Goal: Task Accomplishment & Management: Manage account settings

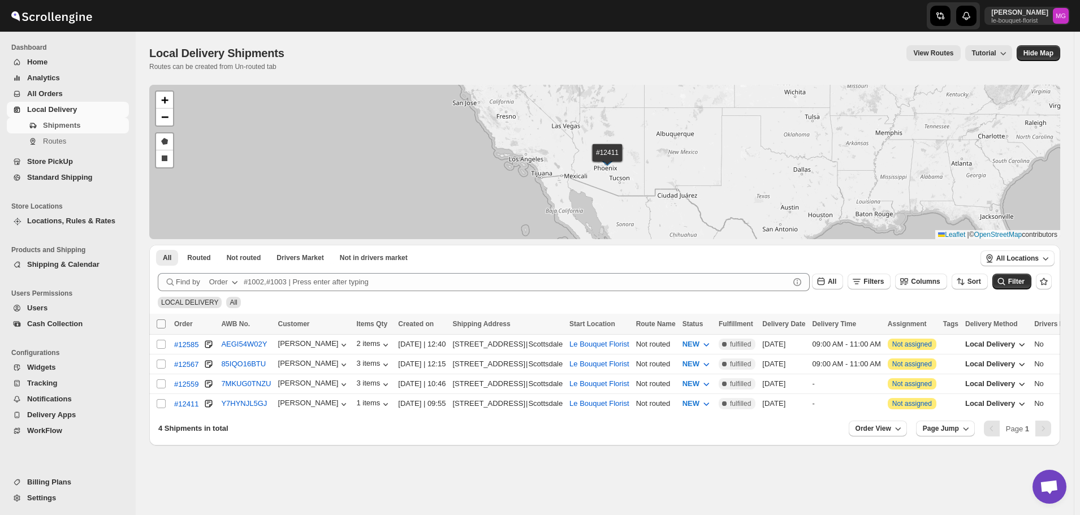
click at [158, 324] on input "Select all shipments" at bounding box center [161, 323] width 9 height 9
checkbox input "true"
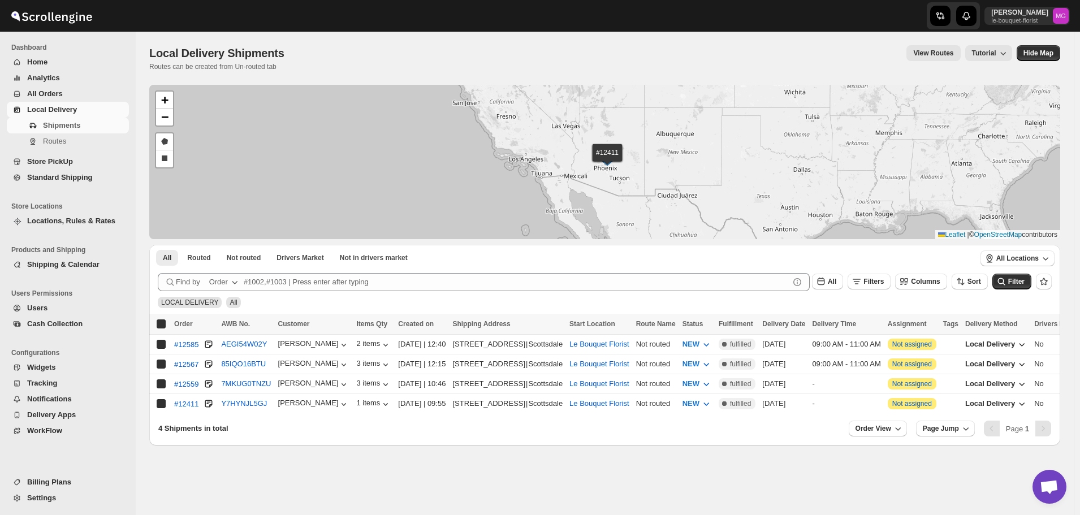
checkbox input "true"
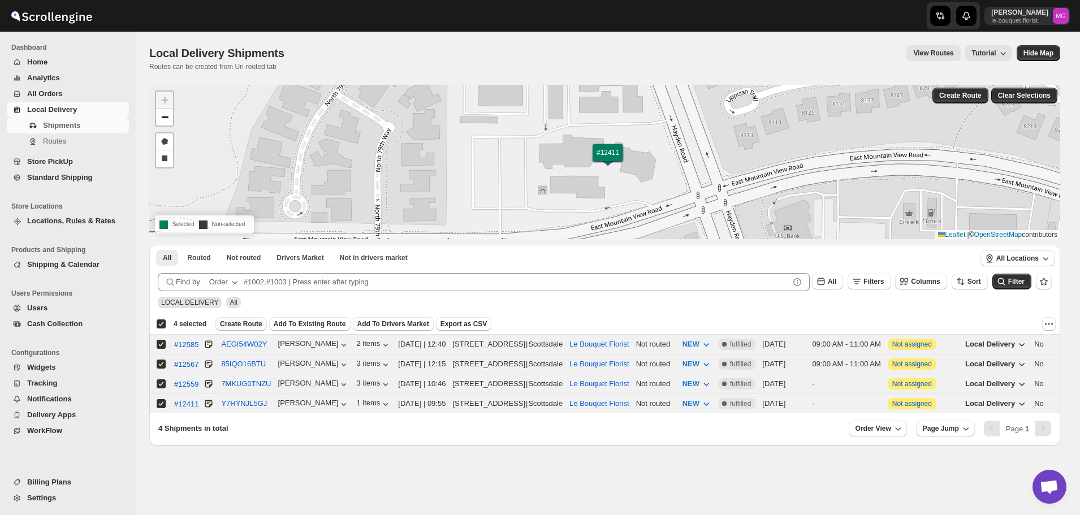
click at [249, 319] on span "Create Route" at bounding box center [241, 323] width 42 height 9
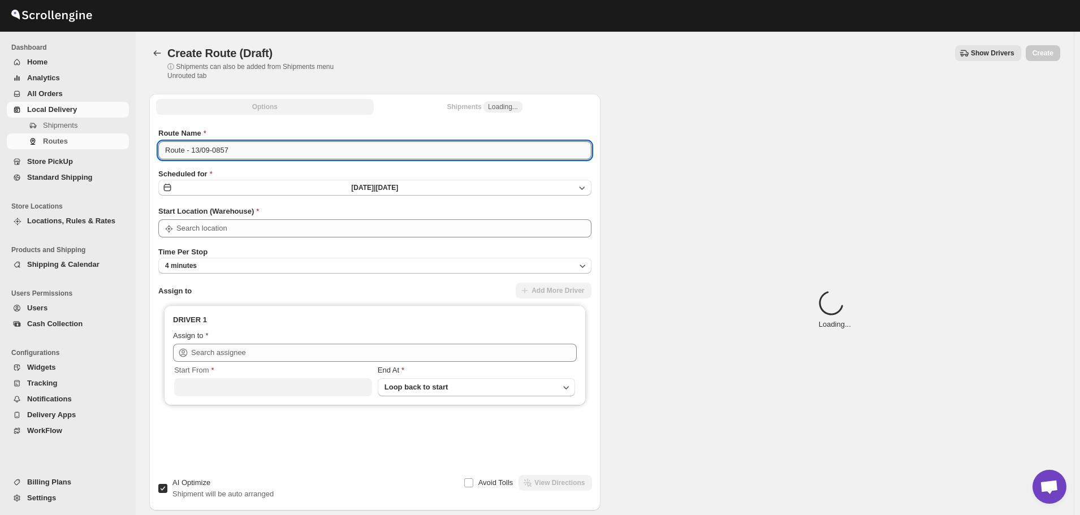
click at [270, 148] on input "Route - 13/09-0857" at bounding box center [374, 150] width 433 height 18
type input "Le Bouquet Florist"
click at [270, 148] on input "Route - 13/09-0857" at bounding box center [374, 150] width 433 height 18
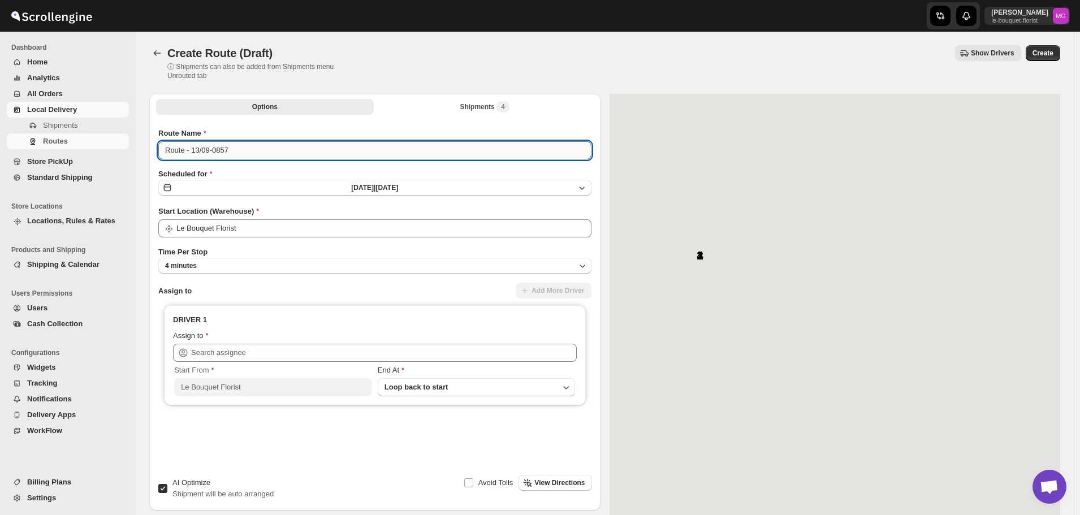
click at [270, 148] on input "Route - 13/09-0857" at bounding box center [374, 150] width 433 height 18
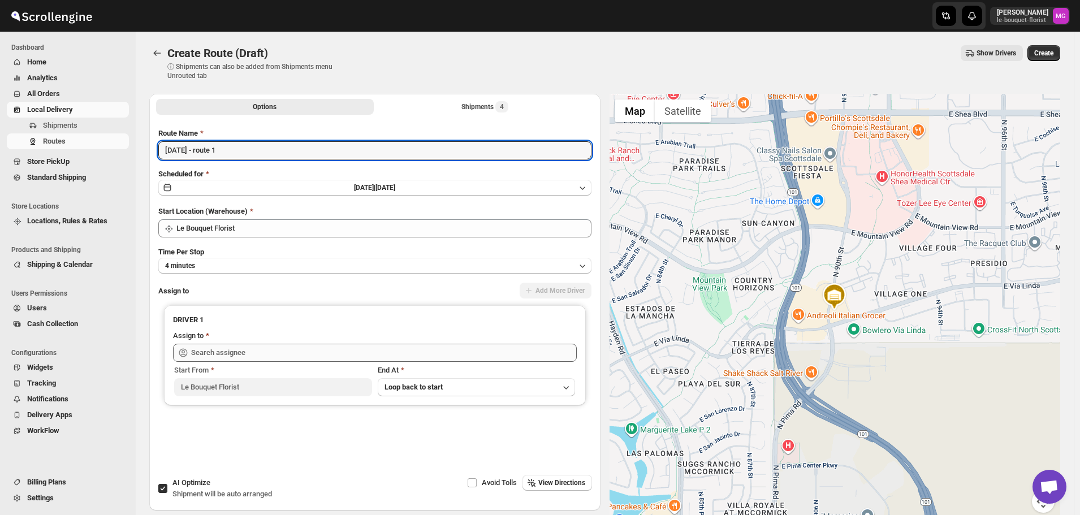
type input "[DATE] - route 1"
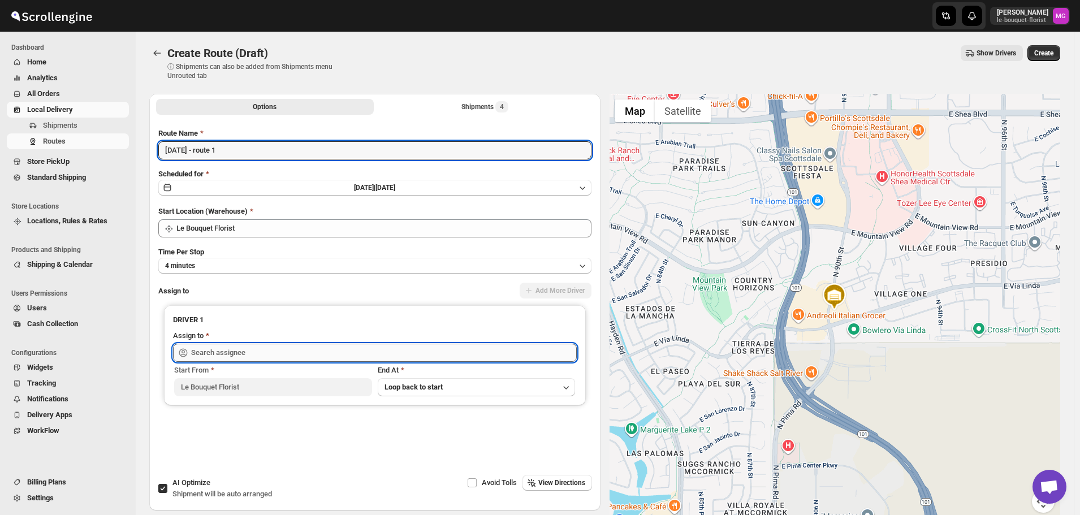
click at [217, 348] on input "text" at bounding box center [384, 353] width 386 height 18
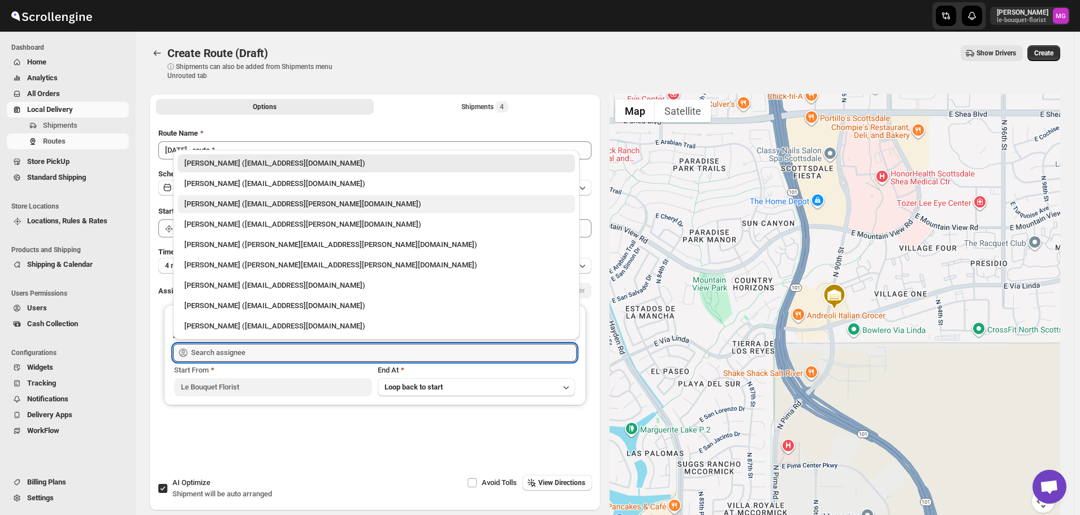
click at [243, 199] on div "[PERSON_NAME] ([EMAIL_ADDRESS][PERSON_NAME][DOMAIN_NAME])" at bounding box center [376, 203] width 384 height 11
type input "[PERSON_NAME] ([EMAIL_ADDRESS][PERSON_NAME][DOMAIN_NAME])"
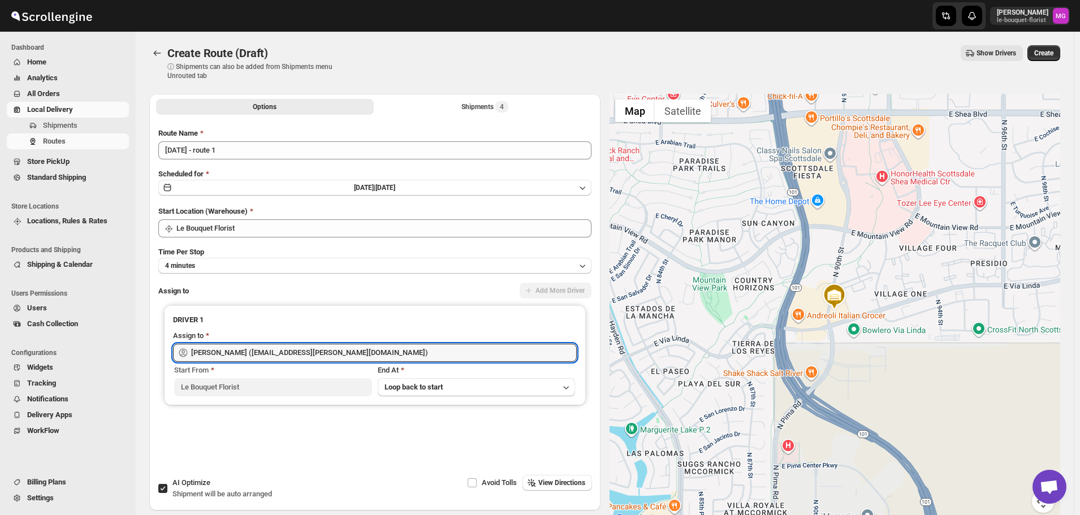
click at [183, 488] on div "AI Optimize Shipment will be auto arranged" at bounding box center [222, 488] width 100 height 23
click at [167, 488] on input "AI Optimize Shipment will be auto arranged" at bounding box center [162, 488] width 9 height 9
checkbox input "false"
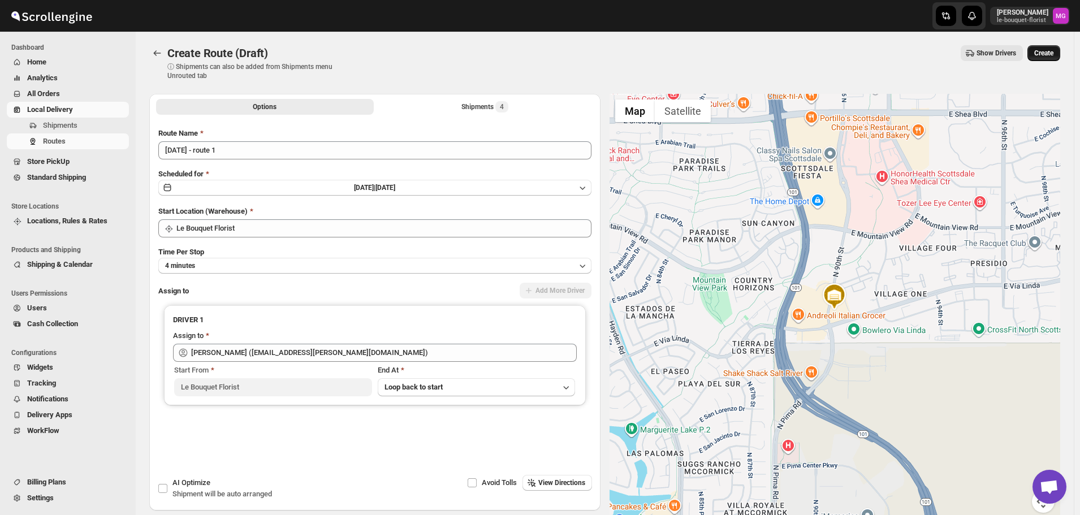
click at [1043, 52] on span "Create" at bounding box center [1043, 53] width 19 height 9
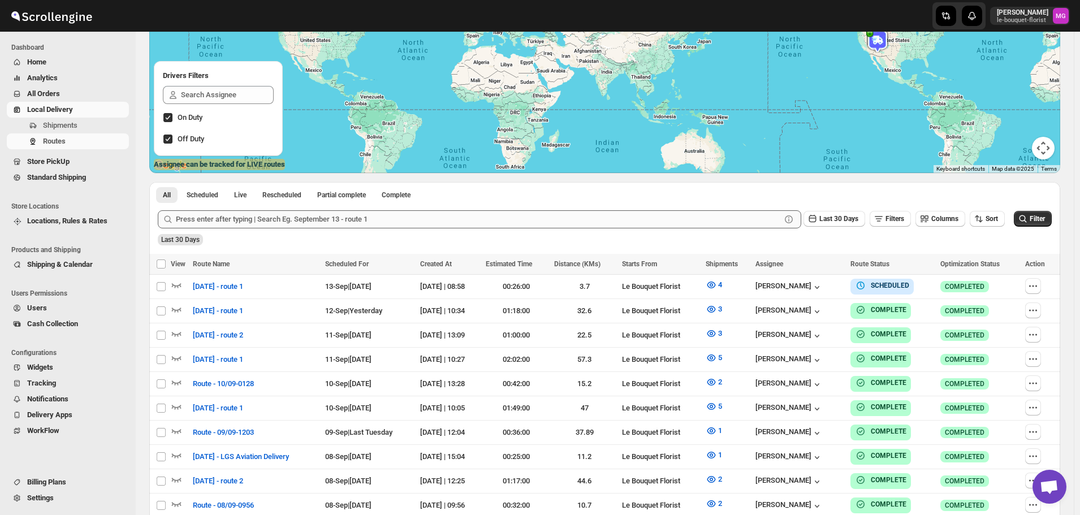
scroll to position [170, 0]
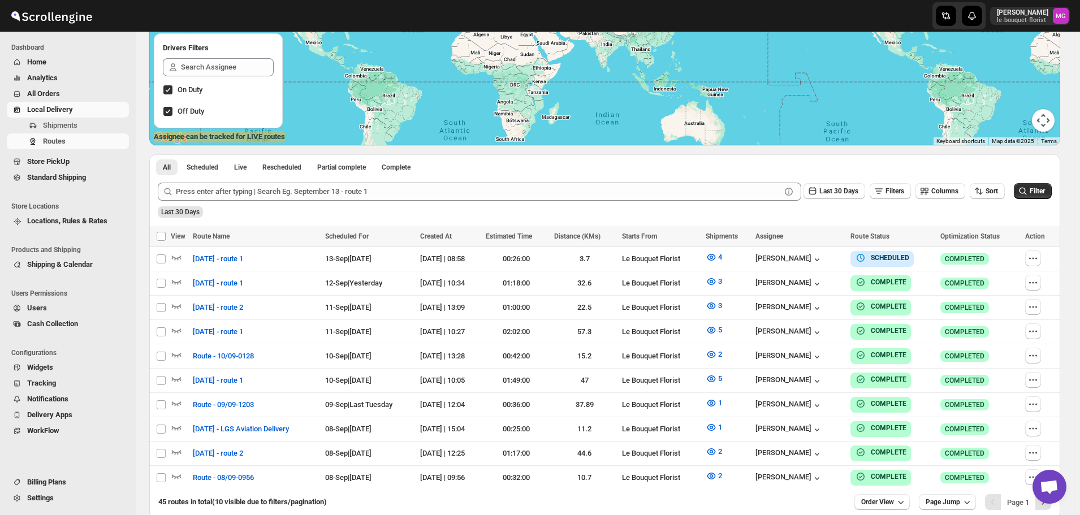
click at [57, 158] on span "Store PickUp" at bounding box center [48, 161] width 42 height 8
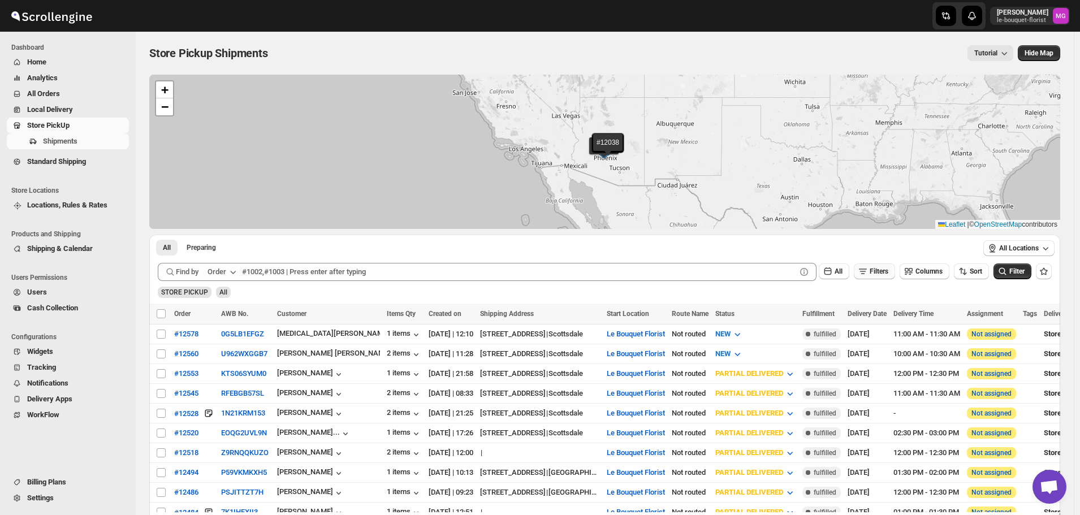
click at [867, 266] on icon "button" at bounding box center [862, 271] width 11 height 11
click at [886, 315] on span "Add Filter" at bounding box center [883, 316] width 29 height 9
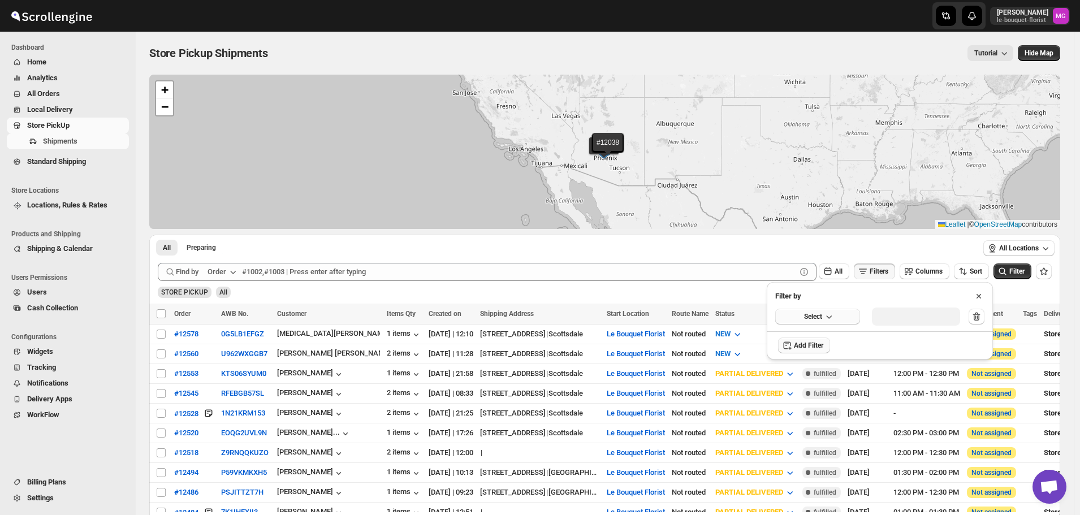
click at [816, 319] on span "Select" at bounding box center [813, 316] width 18 height 9
click at [819, 345] on button "Delivery Date" at bounding box center [817, 340] width 78 height 18
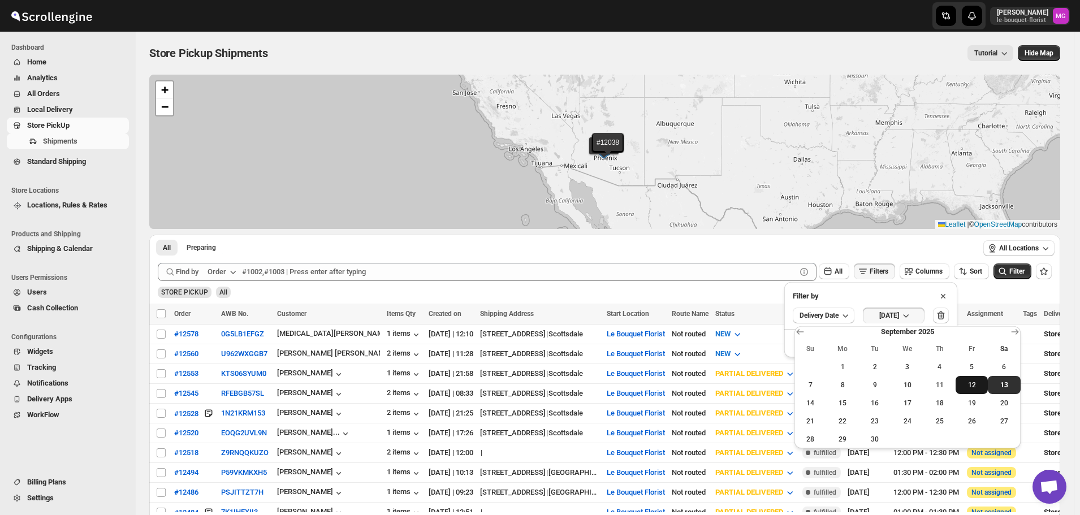
click at [976, 383] on span "12" at bounding box center [971, 384] width 23 height 9
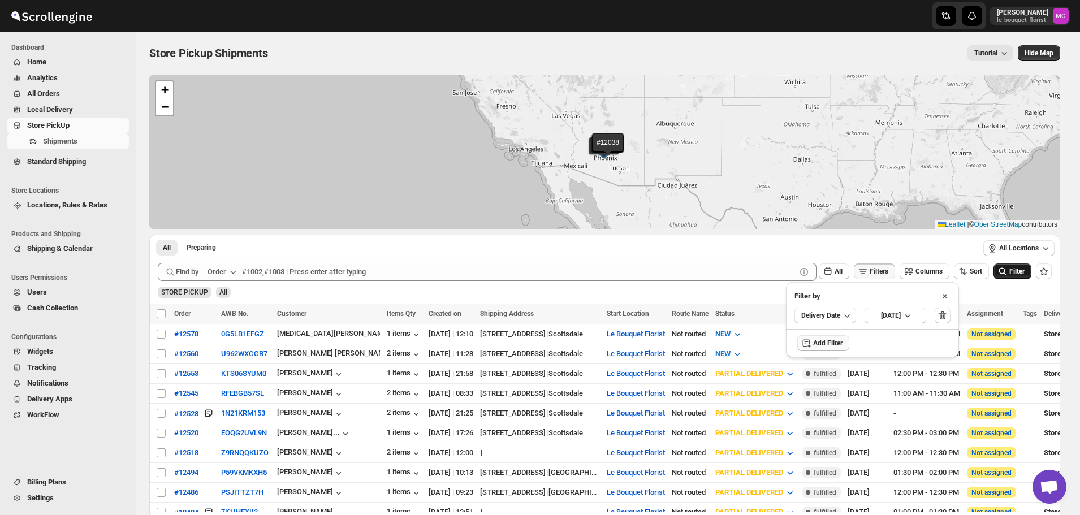
click at [1017, 269] on span "Filter" at bounding box center [1016, 271] width 15 height 8
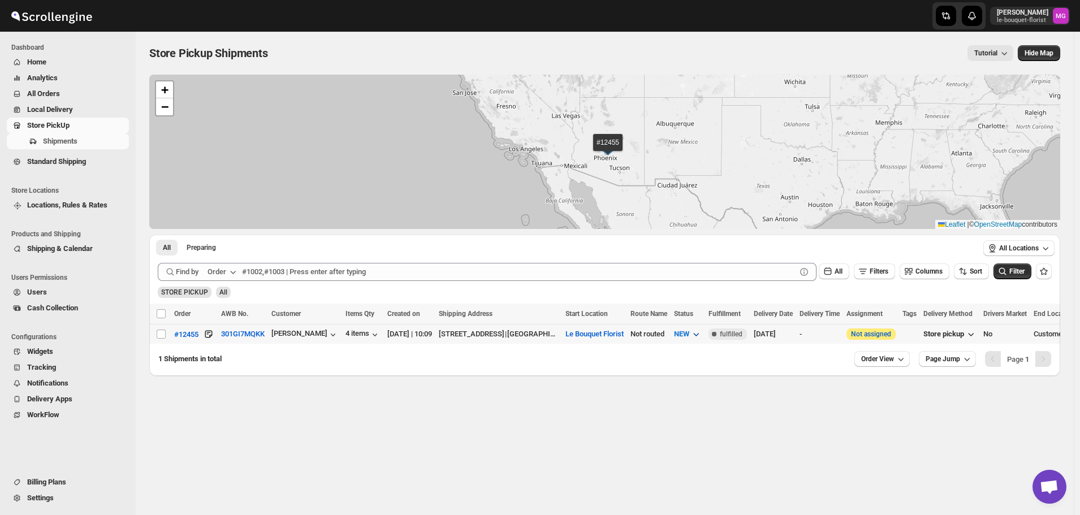
click at [689, 334] on span "NEW" at bounding box center [681, 334] width 15 height 8
click at [237, 330] on button "301GI7MQKK" at bounding box center [243, 334] width 44 height 8
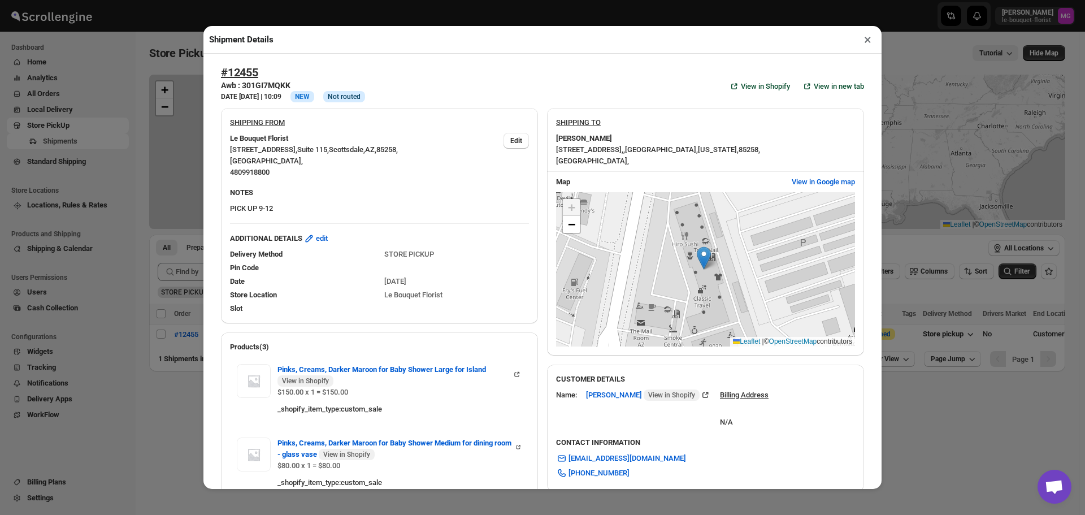
click at [864, 41] on button "×" at bounding box center [868, 40] width 16 height 16
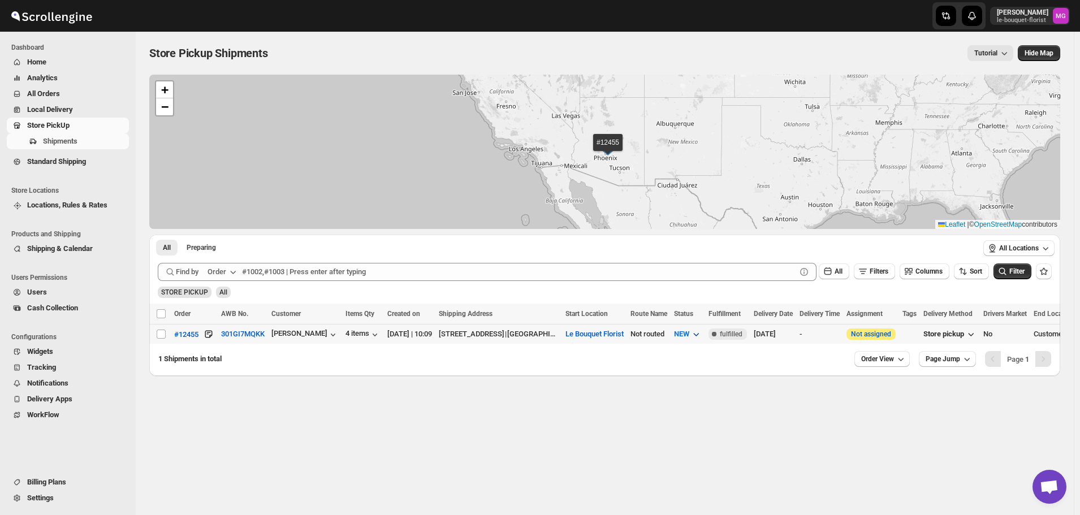
click at [702, 332] on icon "button" at bounding box center [695, 333] width 11 height 11
click at [745, 401] on button "PREPARING" at bounding box center [735, 395] width 85 height 18
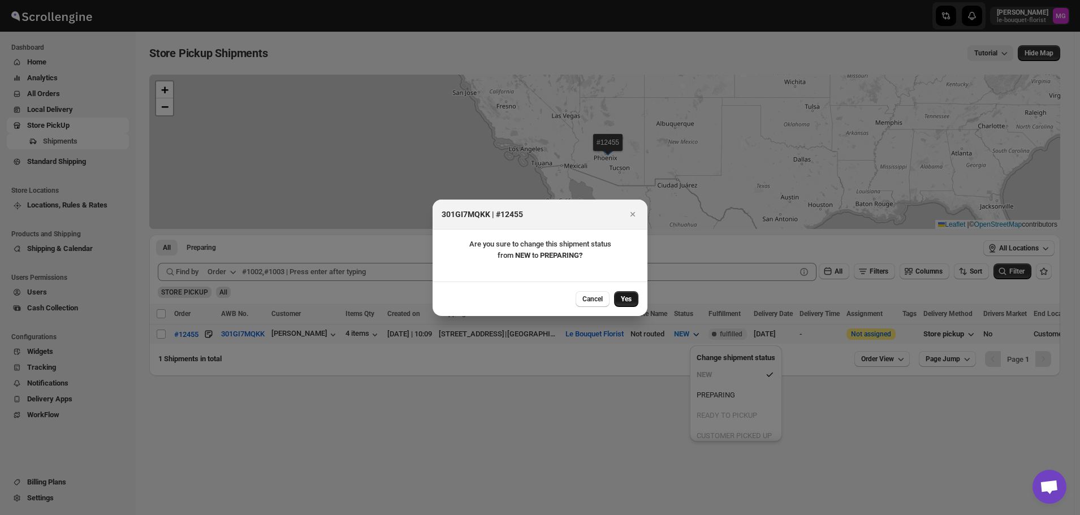
click at [618, 297] on button "Yes" at bounding box center [626, 299] width 24 height 16
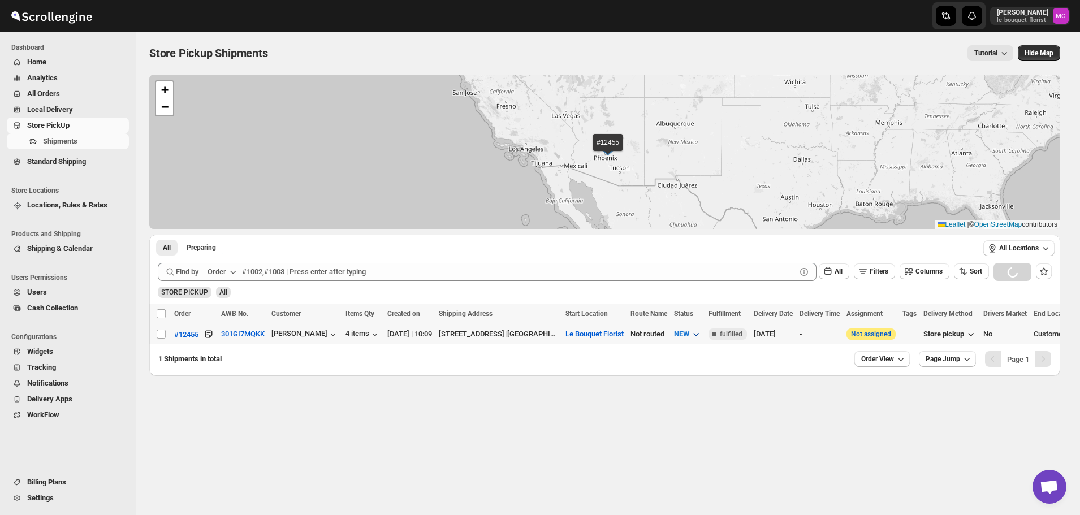
click at [702, 334] on icon "button" at bounding box center [695, 333] width 11 height 11
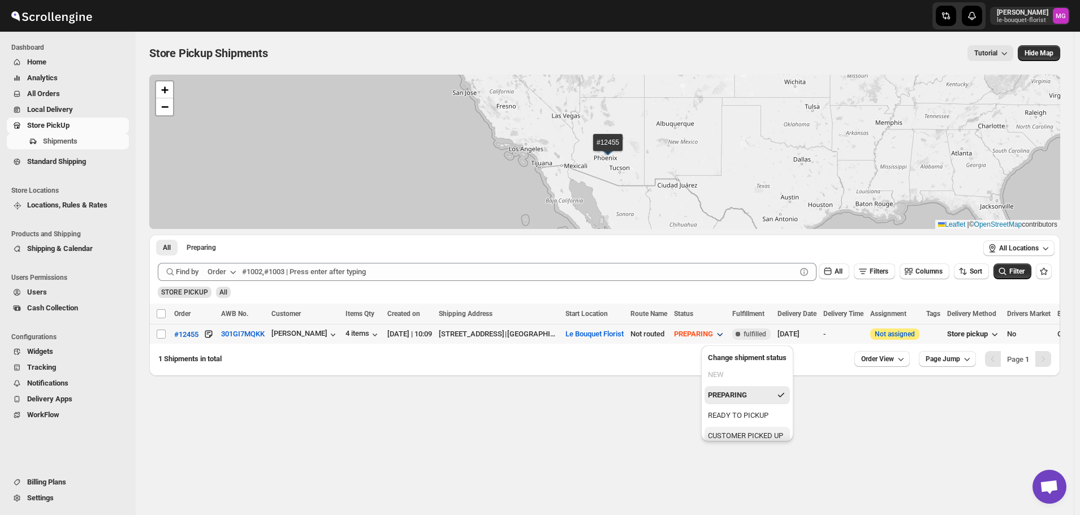
click at [746, 435] on div "CUSTOMER PICKED UP" at bounding box center [745, 435] width 75 height 11
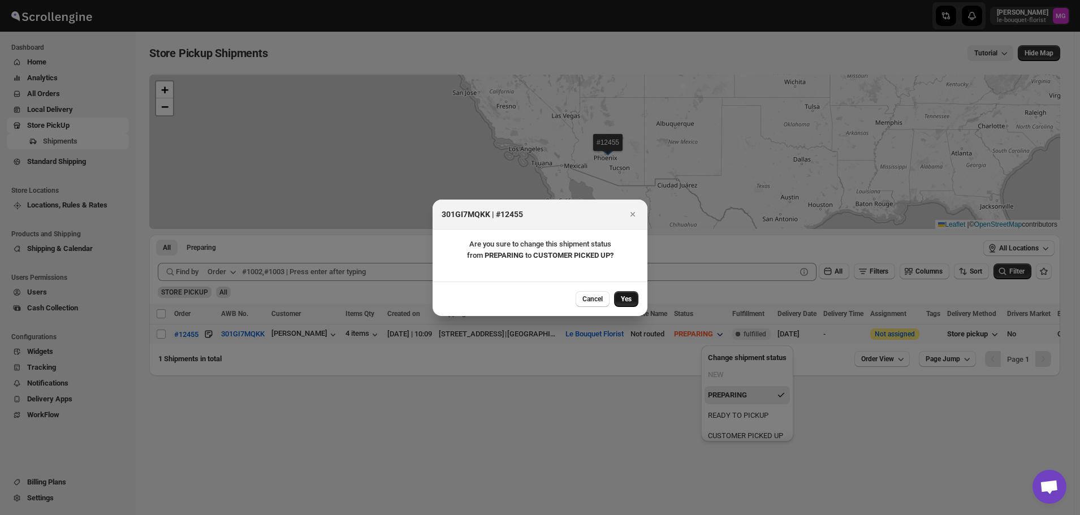
click at [626, 300] on span "Yes" at bounding box center [626, 299] width 11 height 9
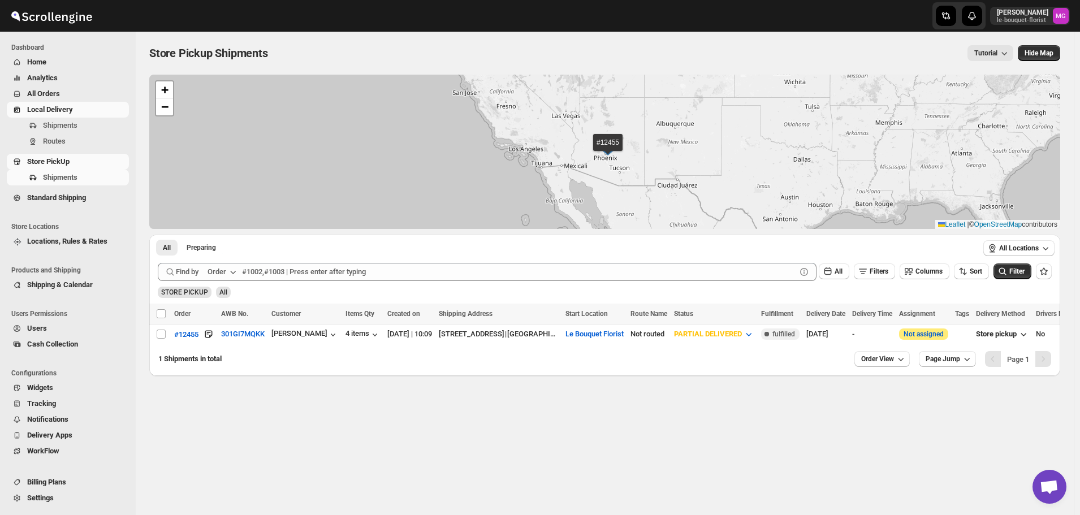
click at [53, 116] on link "Local Delivery" at bounding box center [68, 110] width 122 height 16
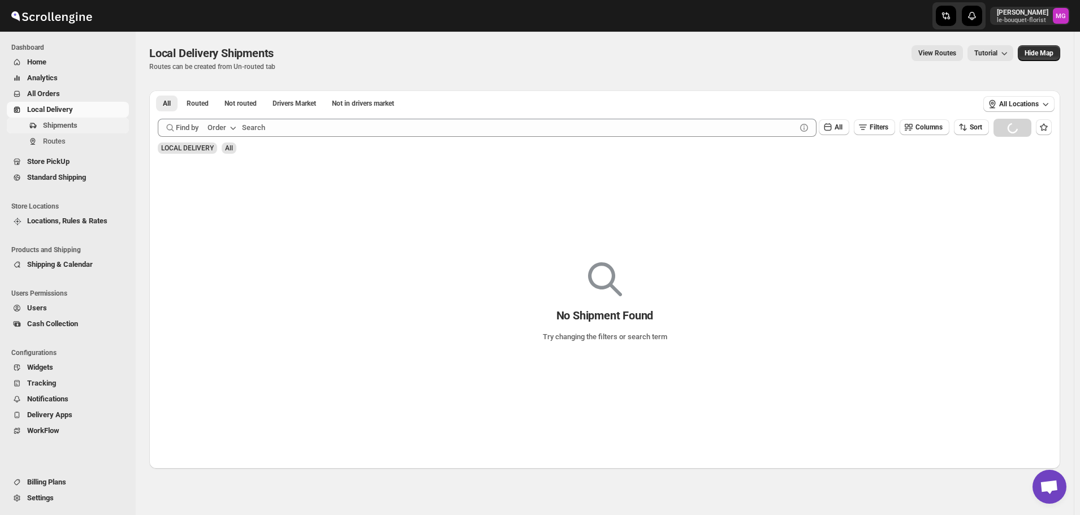
click at [67, 122] on span "Shipments" at bounding box center [60, 125] width 34 height 8
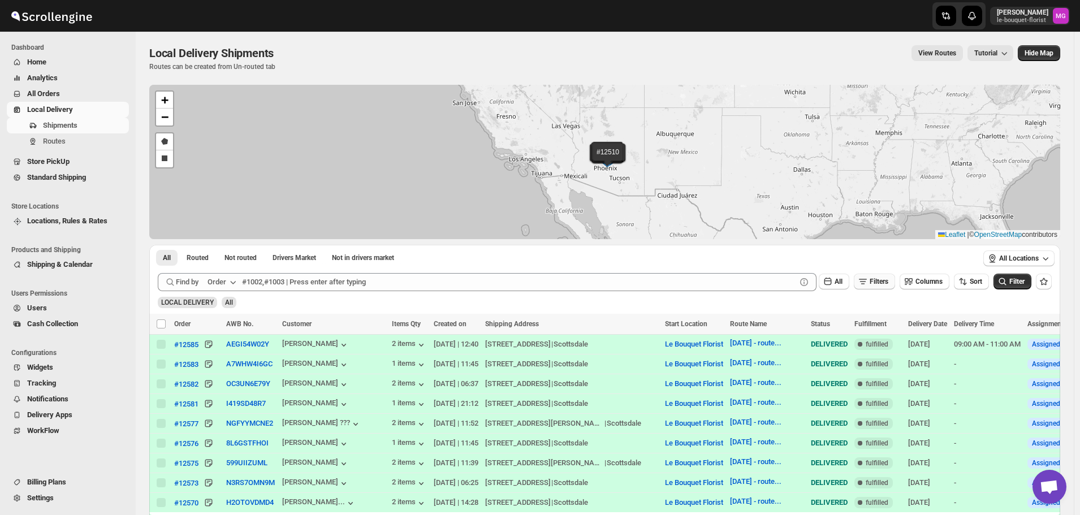
click at [888, 281] on span "Filters" at bounding box center [879, 282] width 19 height 8
click at [884, 320] on button "Add Filter" at bounding box center [879, 326] width 52 height 16
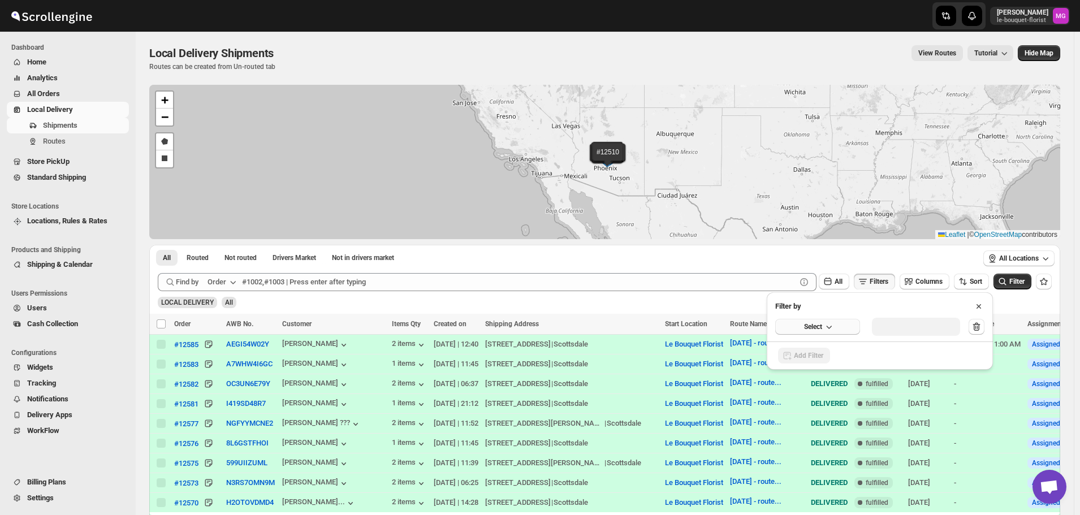
click at [825, 332] on icon "button" at bounding box center [828, 326] width 11 height 11
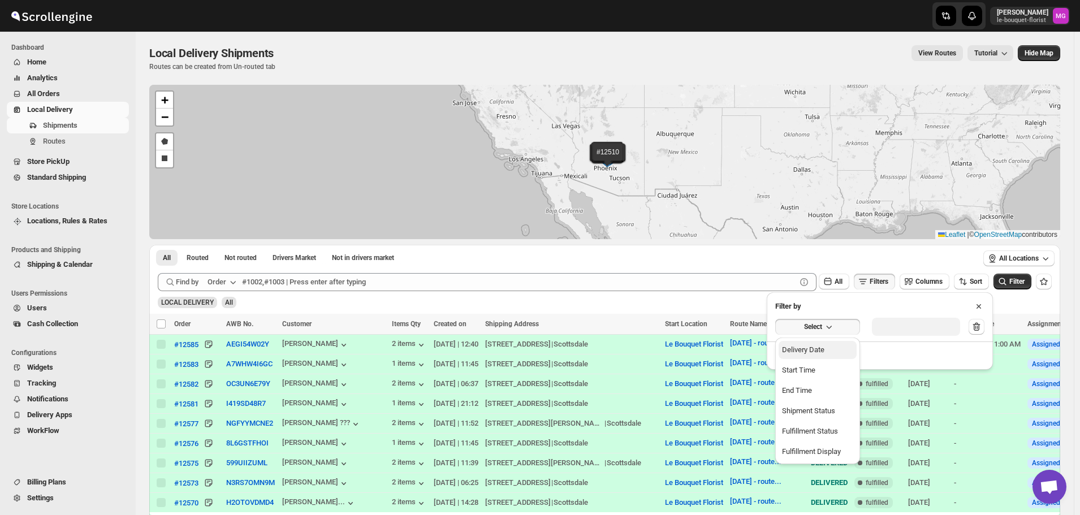
click at [820, 346] on div "Delivery Date" at bounding box center [803, 349] width 42 height 11
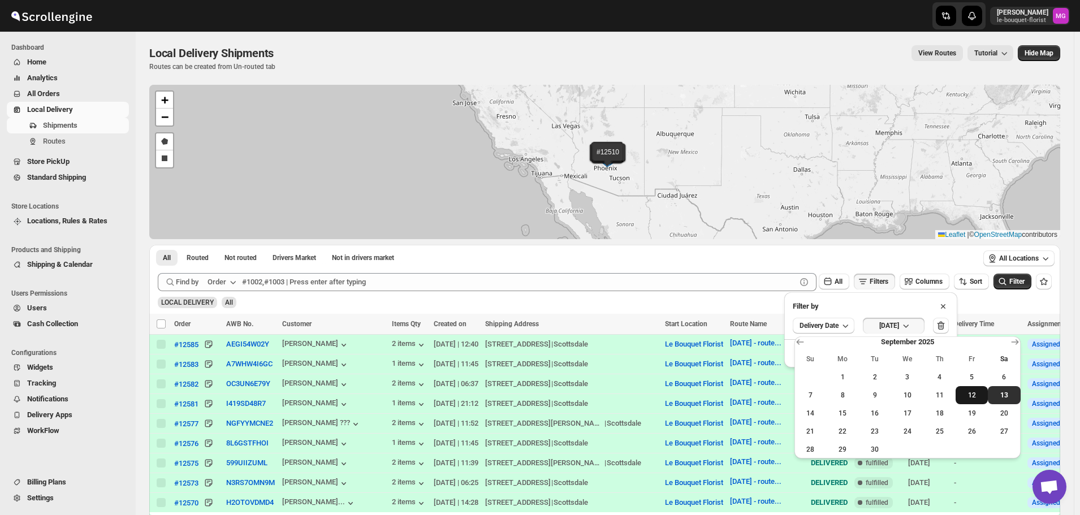
click at [977, 395] on span "12" at bounding box center [971, 395] width 23 height 9
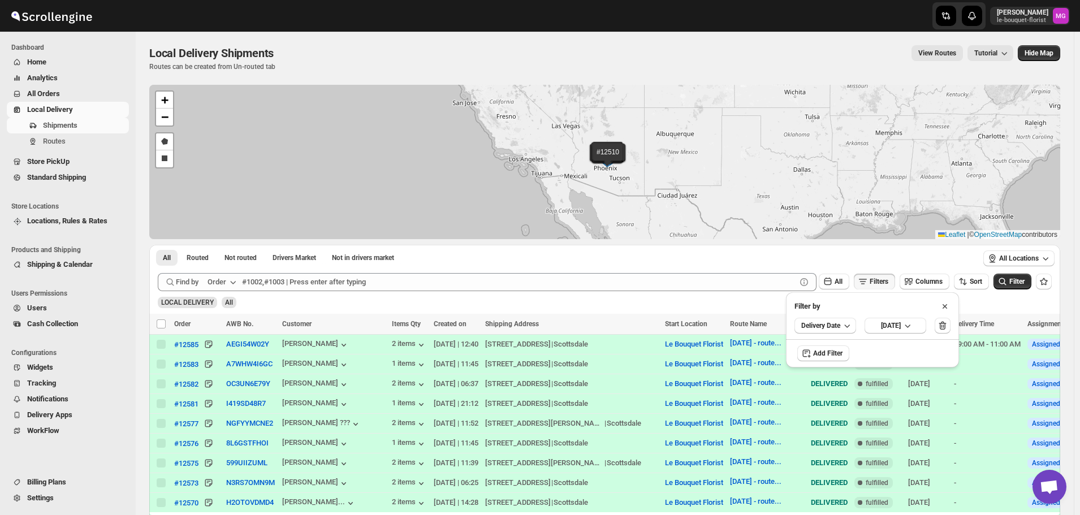
click at [1021, 271] on div "All Locations" at bounding box center [1018, 259] width 83 height 28
click at [1020, 279] on span "Filter" at bounding box center [1016, 282] width 15 height 8
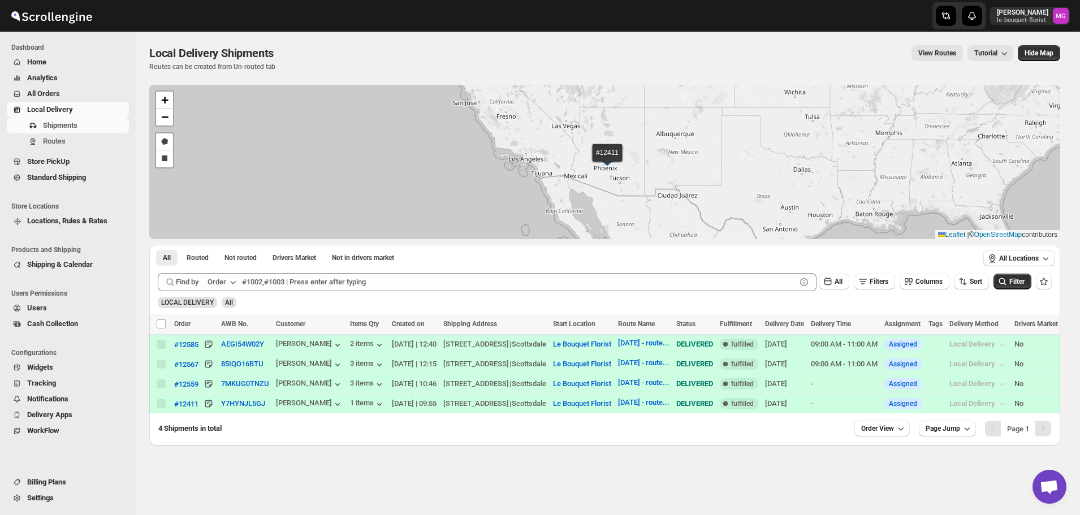
click at [87, 163] on span "Store PickUp" at bounding box center [77, 161] width 100 height 11
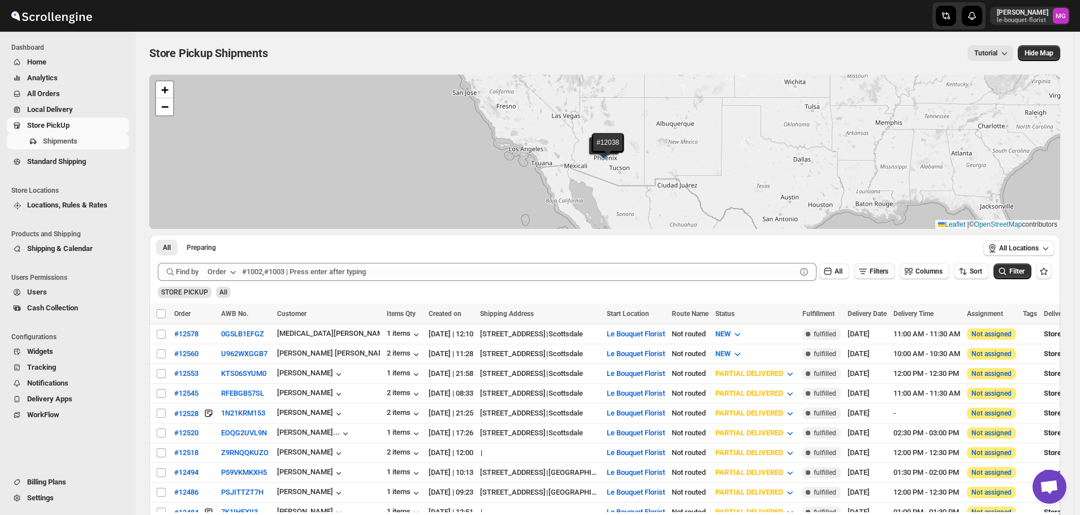
click at [885, 265] on button "Filters" at bounding box center [874, 271] width 41 height 16
click at [879, 320] on span "Add Filter" at bounding box center [883, 316] width 29 height 9
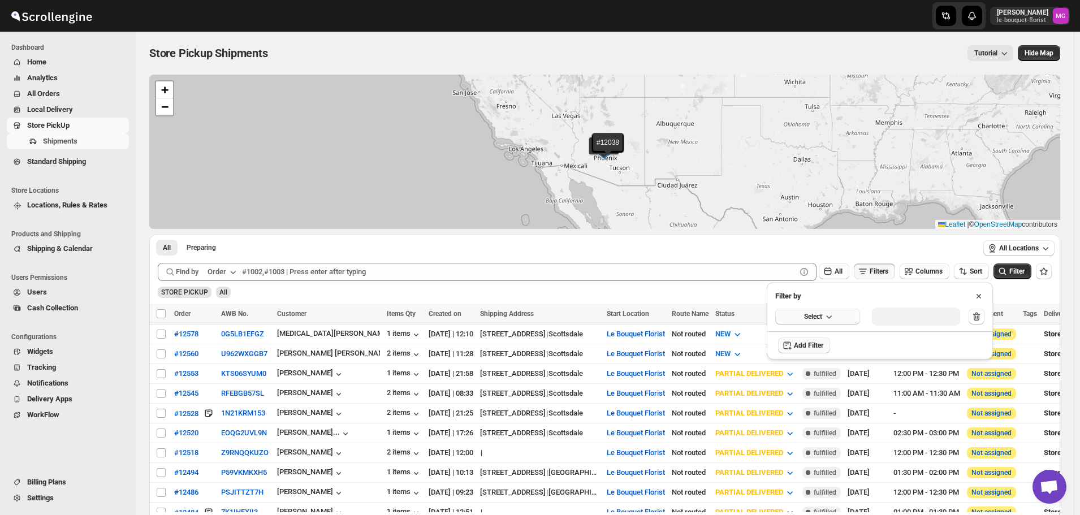
click at [839, 315] on button "Select" at bounding box center [817, 317] width 85 height 16
click at [811, 341] on div "Delivery Date" at bounding box center [803, 339] width 42 height 11
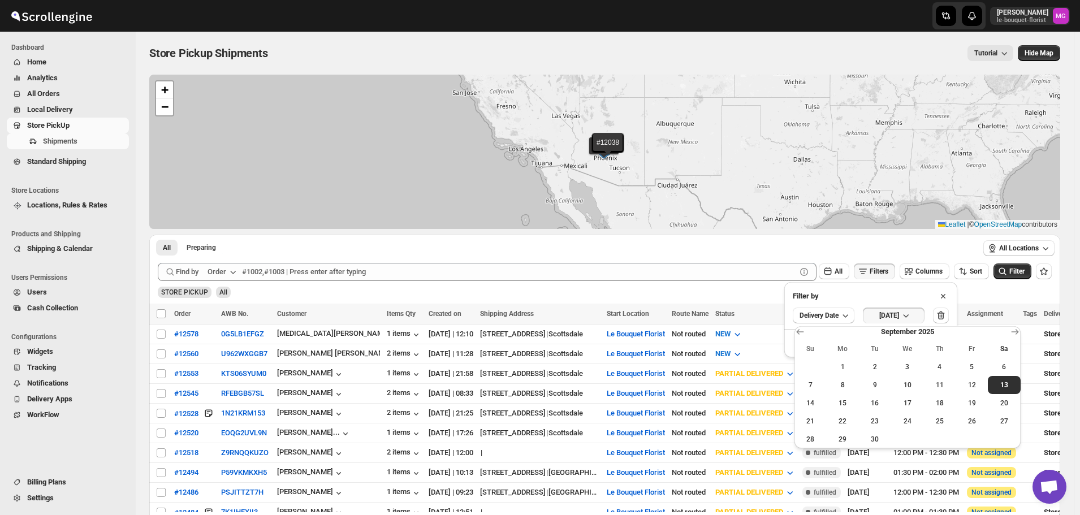
click at [970, 391] on button "12" at bounding box center [971, 385] width 32 height 18
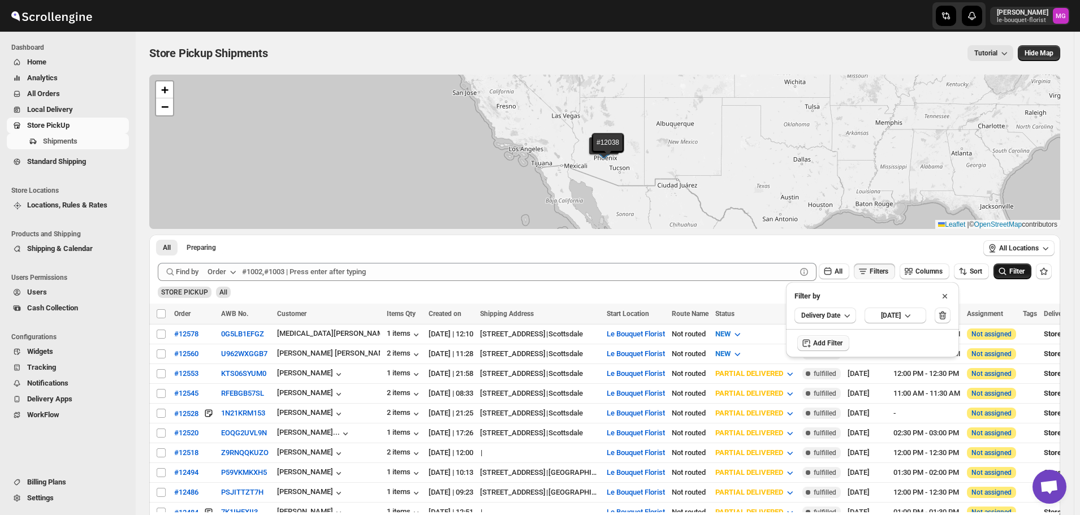
click at [1023, 267] on span "Filter" at bounding box center [1016, 271] width 15 height 8
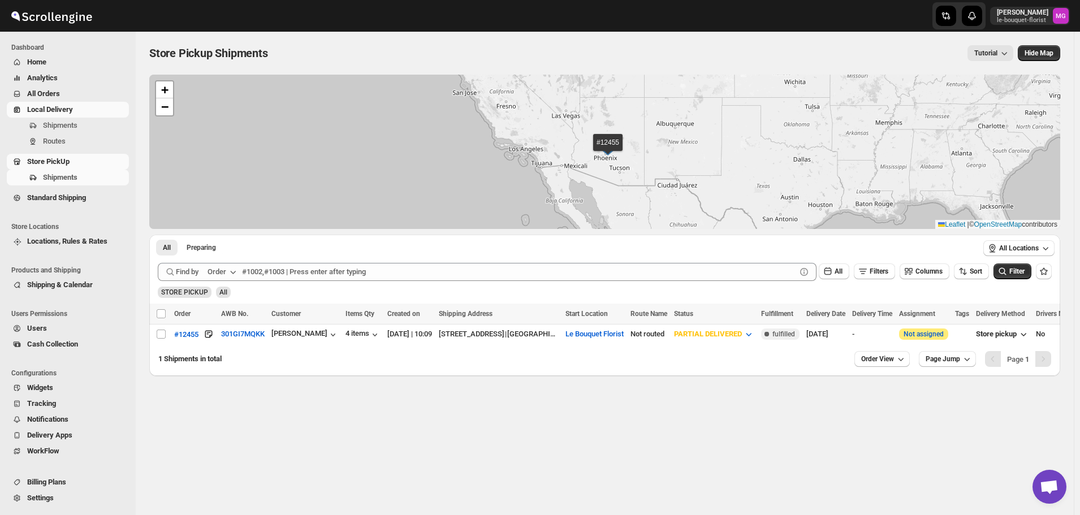
click at [72, 111] on span "Local Delivery" at bounding box center [50, 109] width 46 height 8
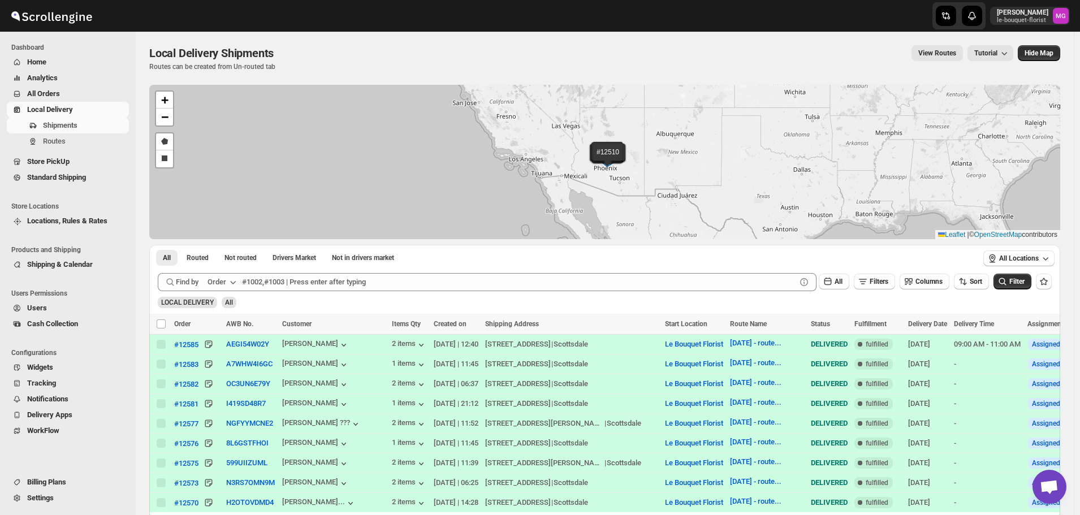
click at [70, 223] on span "Locations, Rules & Rates" at bounding box center [67, 221] width 80 height 8
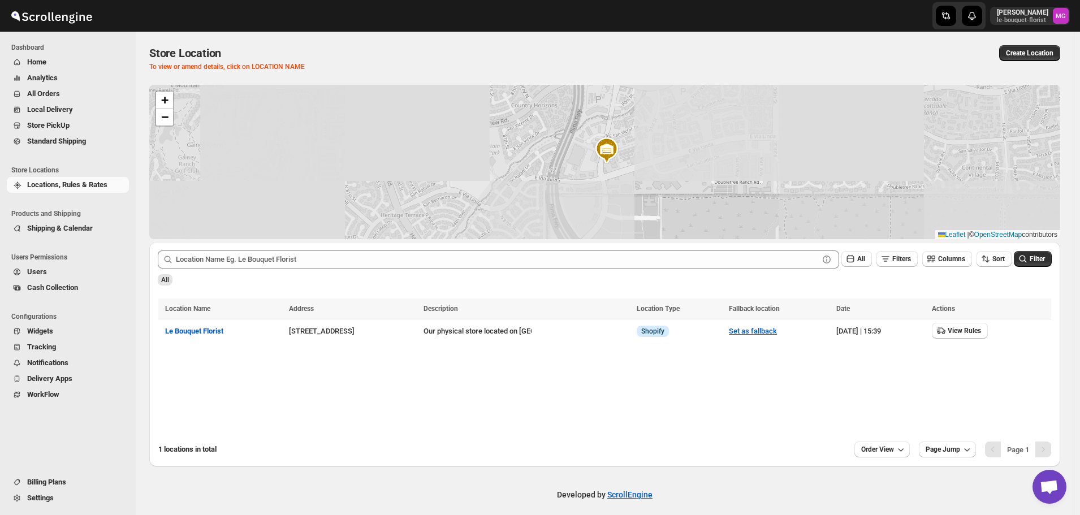
click at [62, 219] on li "Products and Shipping" at bounding box center [65, 214] width 130 height 14
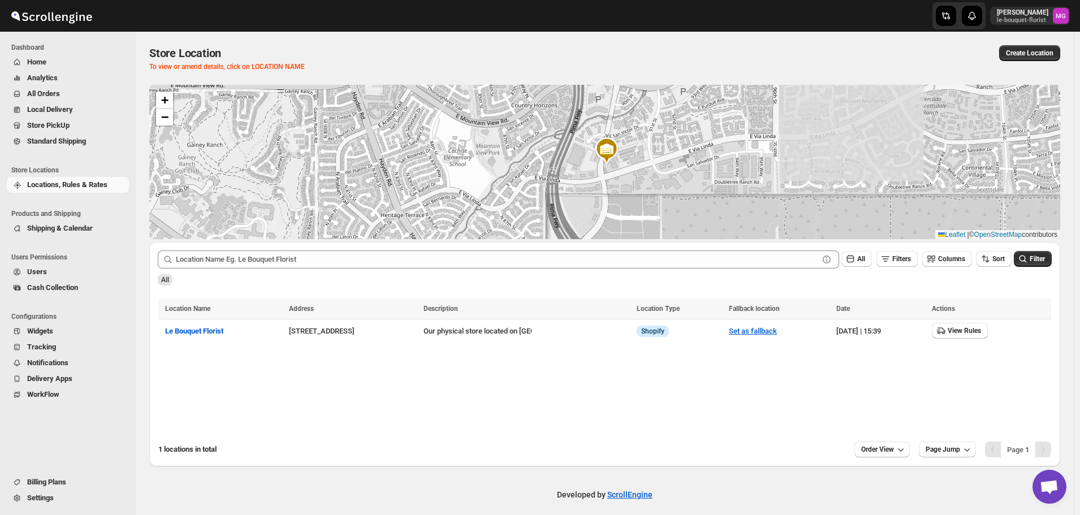
click at [61, 227] on span "Shipping & Calendar" at bounding box center [60, 228] width 66 height 8
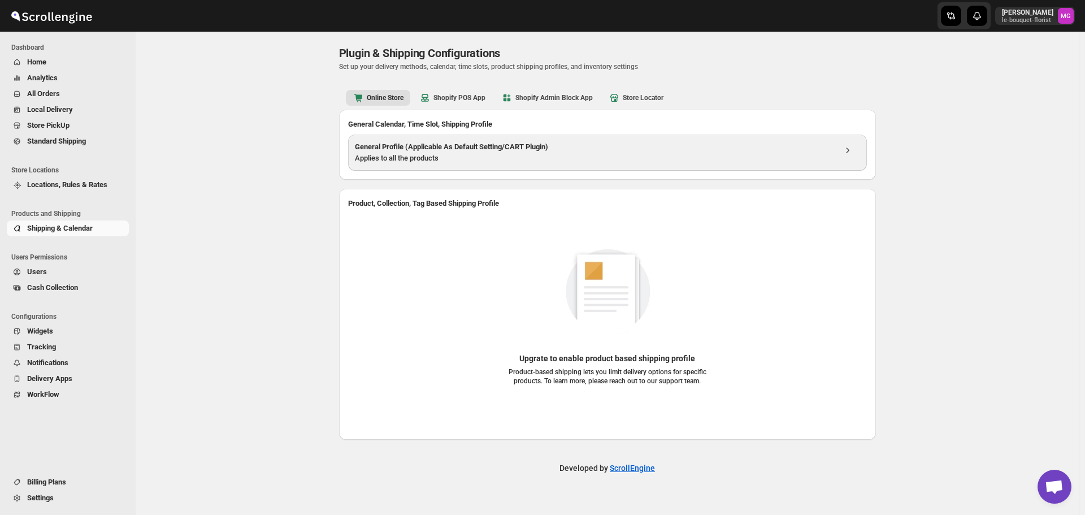
click at [525, 150] on h3 "General Profile (Applicable As Default Setting/CART Plugin)" at bounding box center [595, 146] width 481 height 11
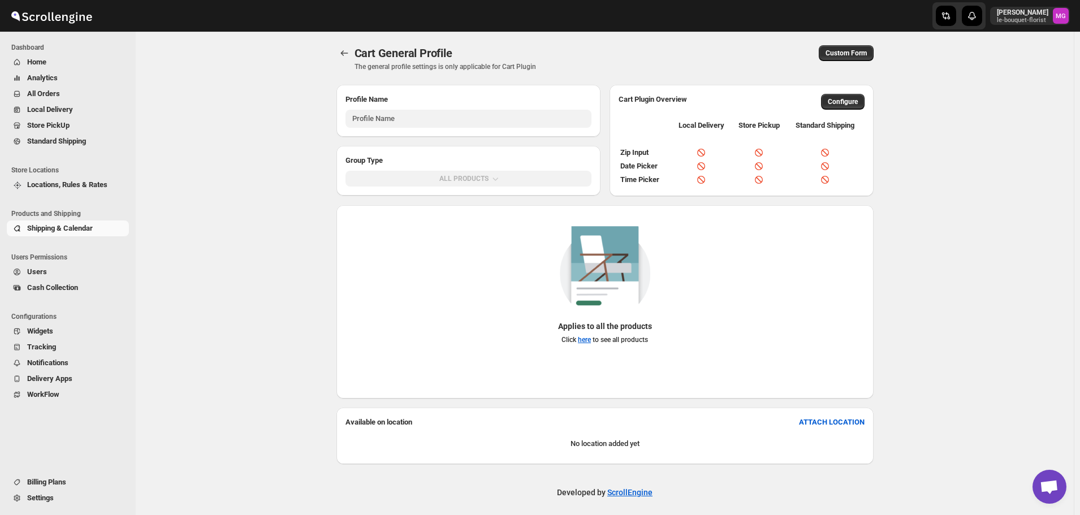
type input "General Profile (Applicable As Default Setting/CART Plugin)"
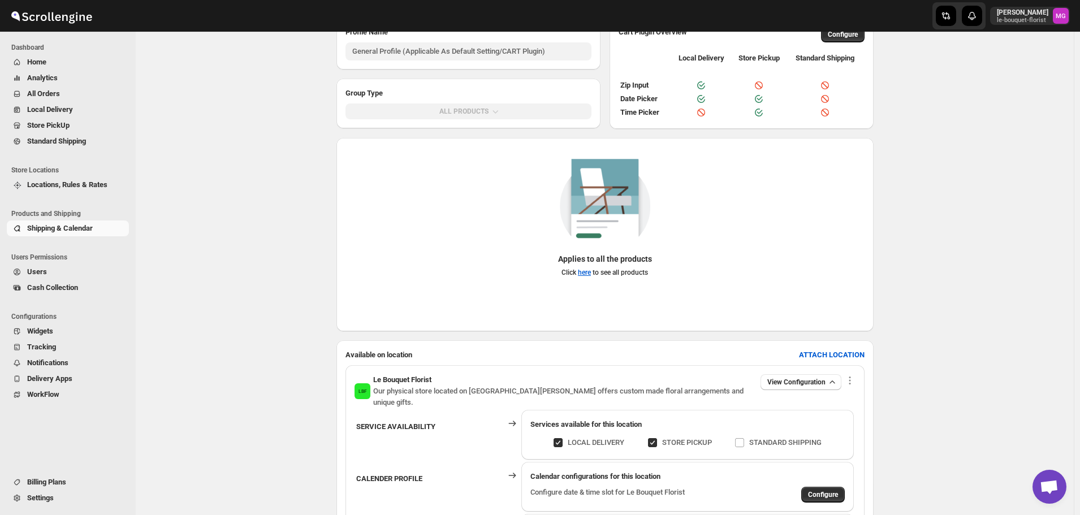
scroll to position [170, 0]
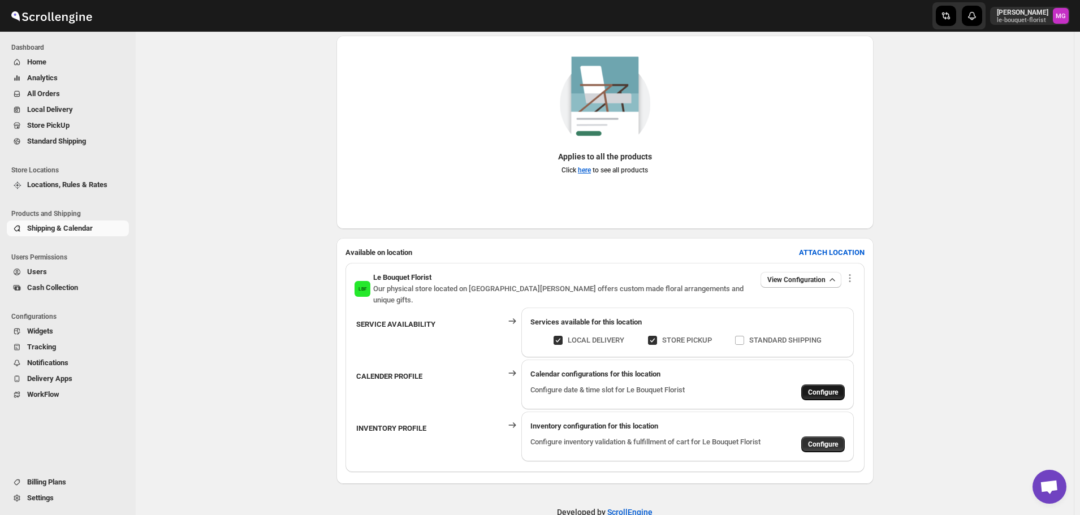
click at [830, 388] on span "Configure" at bounding box center [823, 392] width 30 height 9
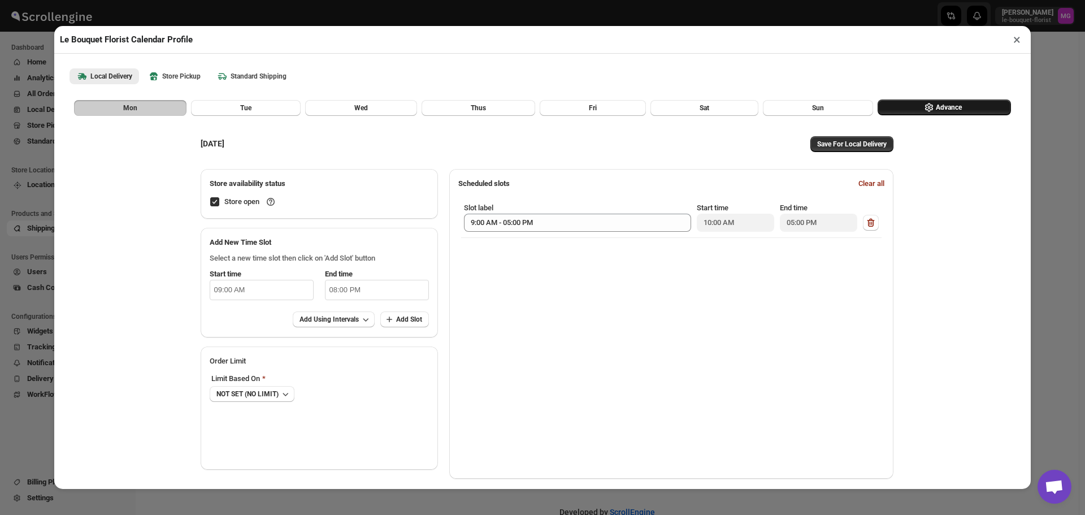
click at [886, 109] on button "Advance" at bounding box center [944, 108] width 133 height 16
select select "DAY"
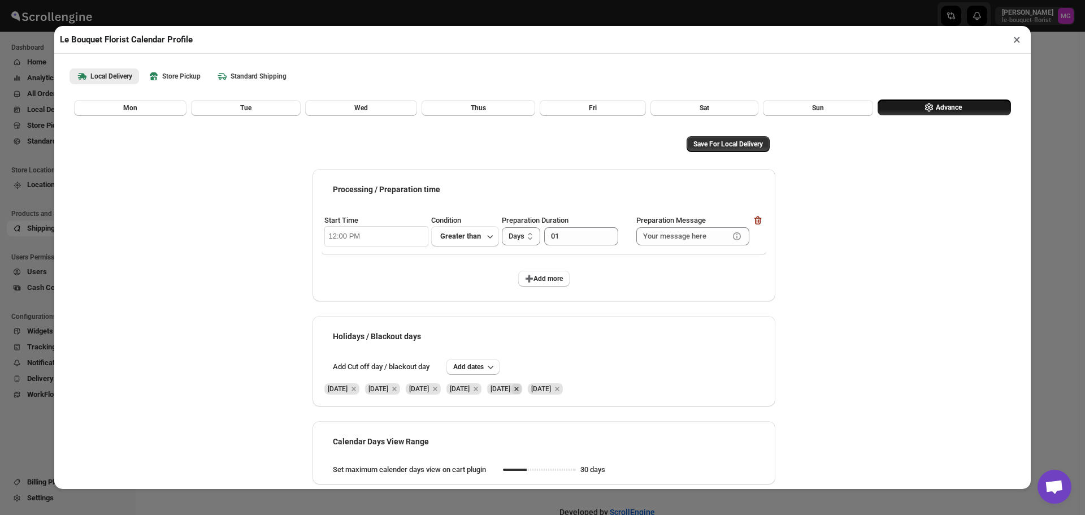
click at [522, 392] on icon "Remove Fri Sep 12 2025" at bounding box center [517, 389] width 10 height 10
click at [518, 391] on icon "Remove Sat Sep 13 2025" at bounding box center [516, 389] width 4 height 4
click at [742, 148] on span "Save For Local Delivery" at bounding box center [729, 144] width 70 height 9
click at [166, 79] on b "Store Pickup" at bounding box center [174, 76] width 53 height 11
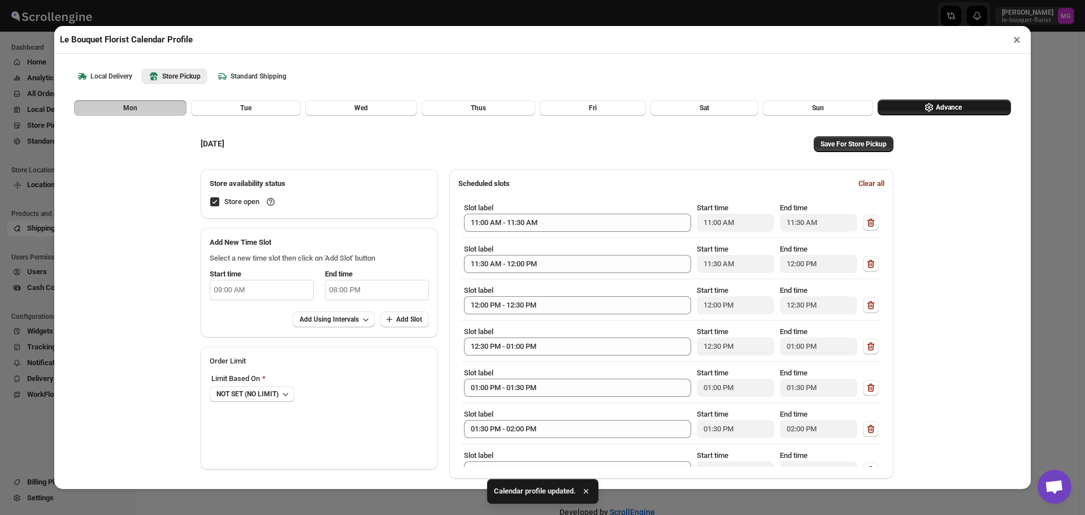
click at [925, 111] on icon "button" at bounding box center [929, 107] width 8 height 8
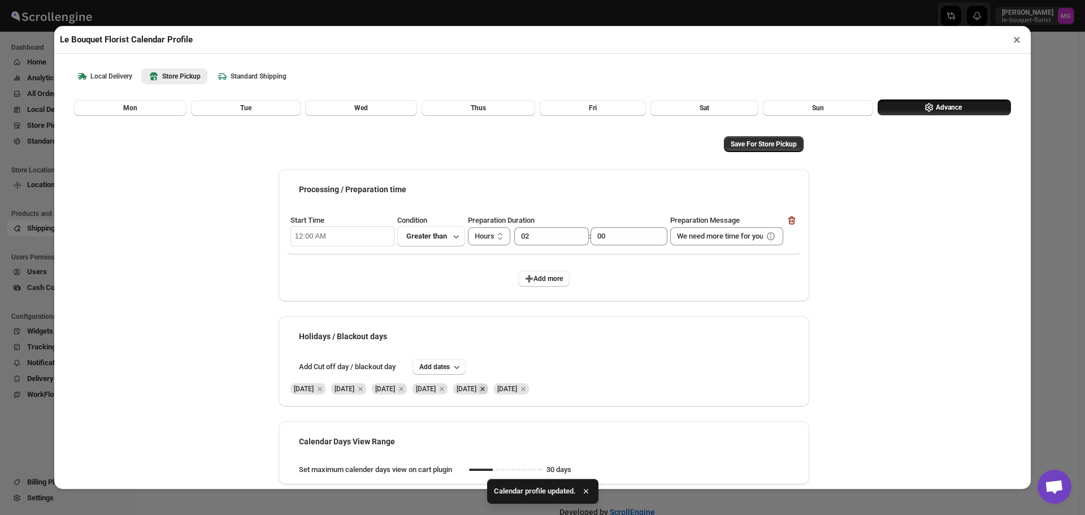
click at [488, 393] on icon "Remove Fri Sep 12 2025" at bounding box center [483, 389] width 10 height 10
click at [477, 393] on span "[DATE]" at bounding box center [467, 389] width 20 height 8
click at [488, 388] on icon "Remove Sat Sep 13 2025" at bounding box center [483, 389] width 10 height 10
click at [780, 146] on span "Save For Store Pickup" at bounding box center [764, 144] width 66 height 9
click at [769, 152] on button "Save For Store Pickup" at bounding box center [764, 144] width 80 height 16
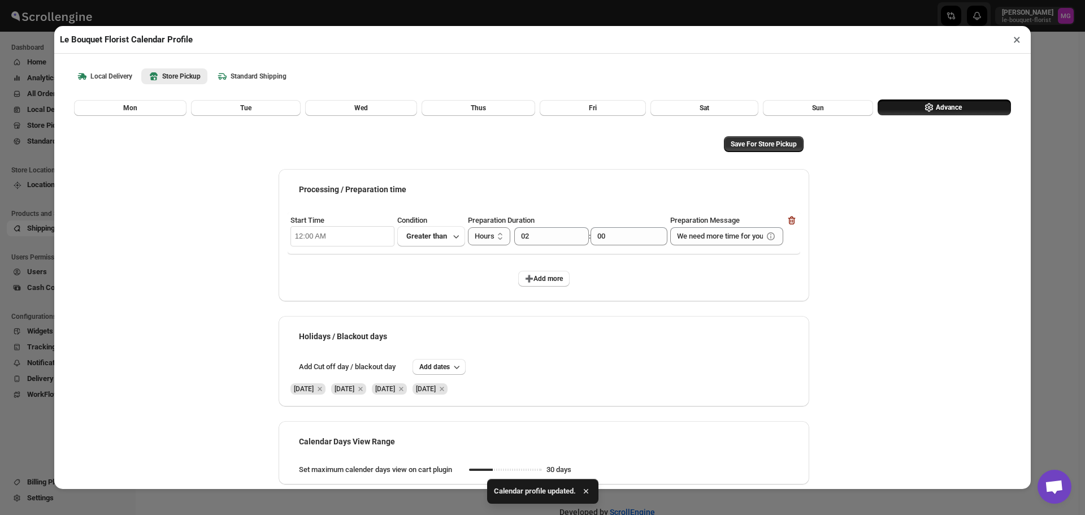
click at [1024, 43] on button "×" at bounding box center [1017, 40] width 16 height 16
